Goal: Find specific page/section: Find specific page/section

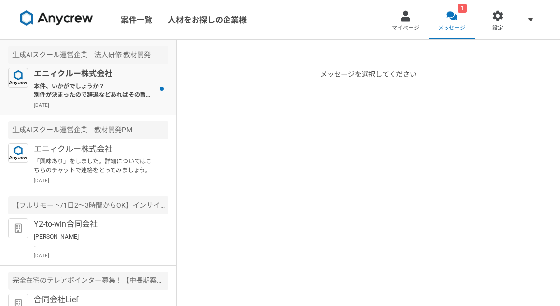
click at [93, 79] on div "エニィクルー株式会社 本件、いかがでしょうか？ 別件が決まったので辞退などあればその旨企業様に伝えますので、お知らせいただけましたらと思います。 よろしくお願…" at bounding box center [101, 88] width 135 height 41
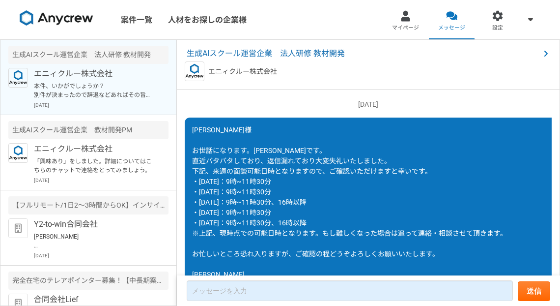
scroll to position [1282, 0]
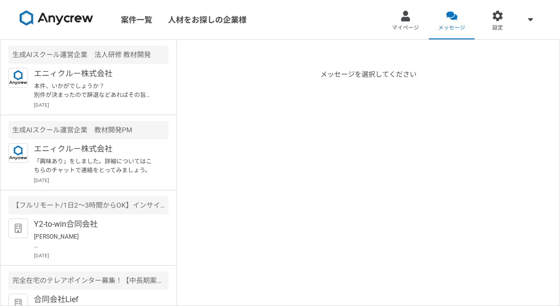
click at [39, 20] on img at bounding box center [57, 18] width 74 height 16
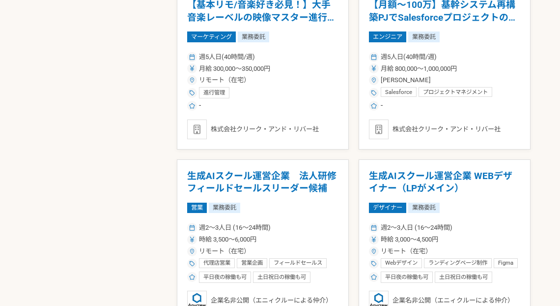
scroll to position [1675, 0]
